Goal: Navigation & Orientation: Go to known website

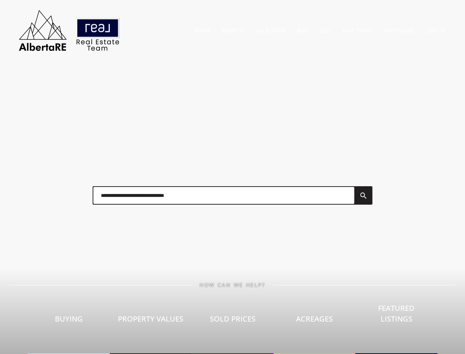
click at [232, 177] on div at bounding box center [232, 195] width 295 height 37
click at [233, 30] on link "Search" at bounding box center [233, 30] width 22 height 7
click at [303, 30] on link "Buy" at bounding box center [302, 30] width 11 height 7
click at [326, 30] on link "Sell" at bounding box center [325, 30] width 13 height 7
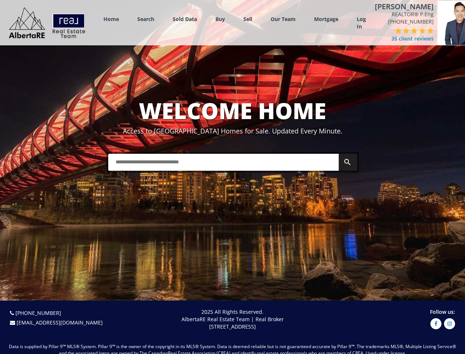
click at [146, 19] on link "Search" at bounding box center [145, 18] width 17 height 7
click at [220, 19] on link "Buy" at bounding box center [221, 18] width 10 height 7
click at [248, 19] on link "Sell" at bounding box center [247, 18] width 9 height 7
click at [283, 19] on link "Our Team" at bounding box center [283, 18] width 25 height 7
click at [361, 23] on link "Log In" at bounding box center [361, 22] width 9 height 15
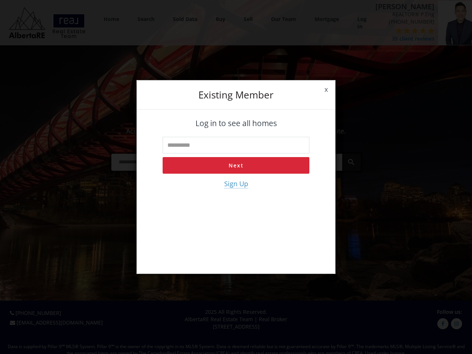
click at [396, 35] on div "x Existing member Log in to see all homes Next Sign Up" at bounding box center [236, 177] width 472 height 354
click at [382, 31] on div "x Existing member Log in to see all homes Next Sign Up" at bounding box center [236, 177] width 472 height 354
click at [390, 31] on div "x Existing member Log in to see all homes Next Sign Up" at bounding box center [236, 177] width 472 height 354
click at [398, 31] on div "x Existing member Log in to see all homes Next Sign Up" at bounding box center [236, 177] width 472 height 354
click at [406, 31] on div "x Existing member Log in to see all homes Next Sign Up" at bounding box center [236, 177] width 472 height 354
